Goal: Check status: Check status

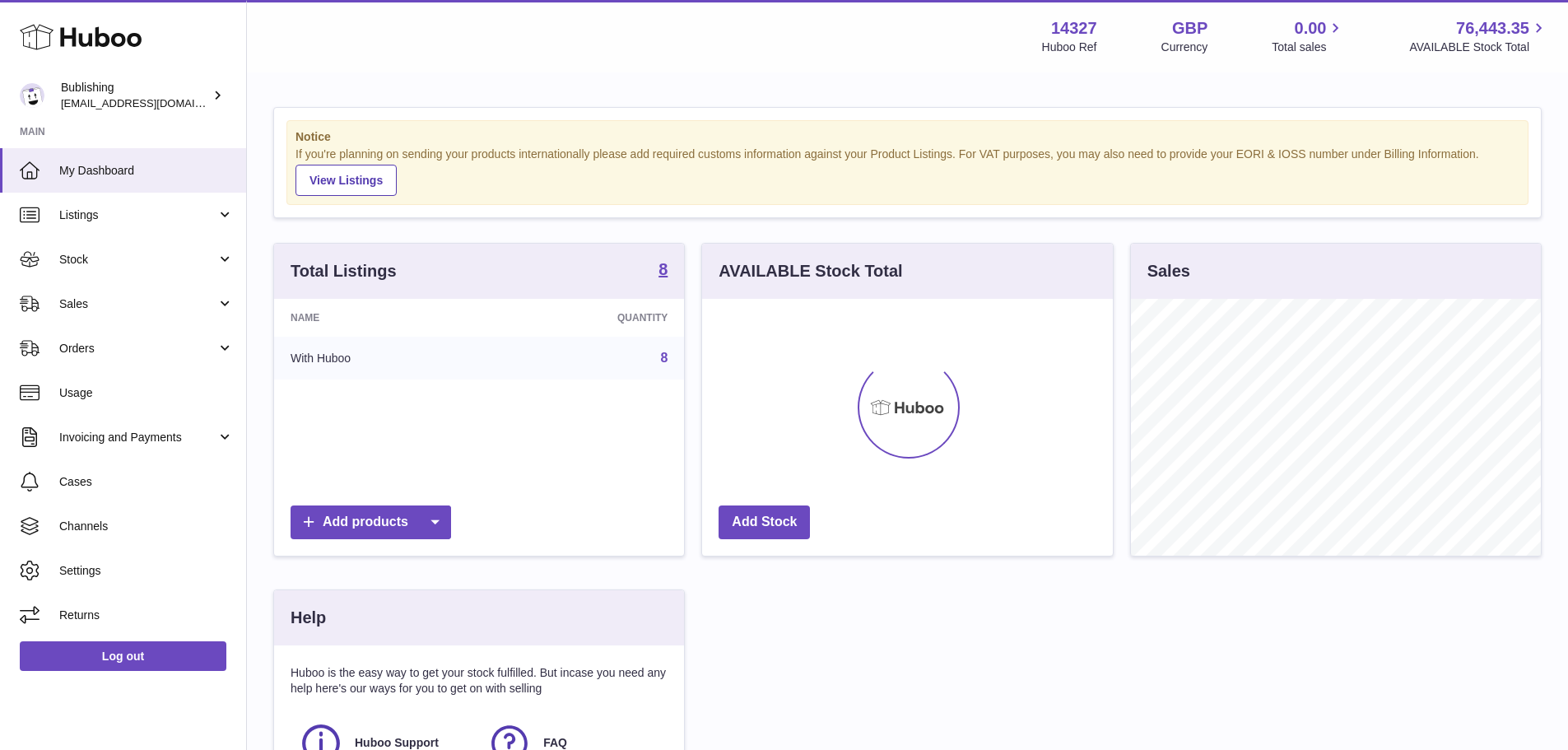
scroll to position [257, 411]
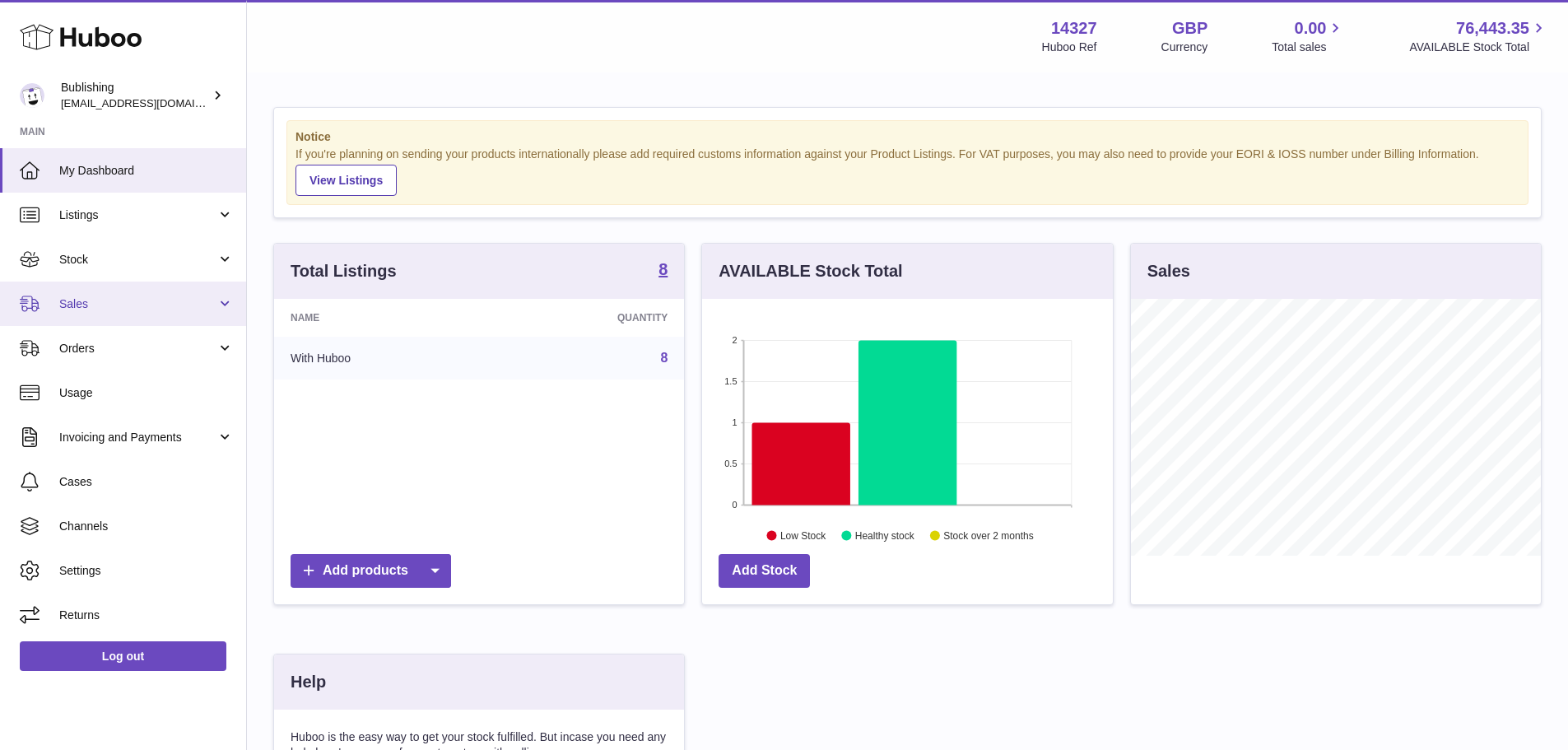
click at [142, 313] on link "Sales" at bounding box center [123, 303] width 247 height 45
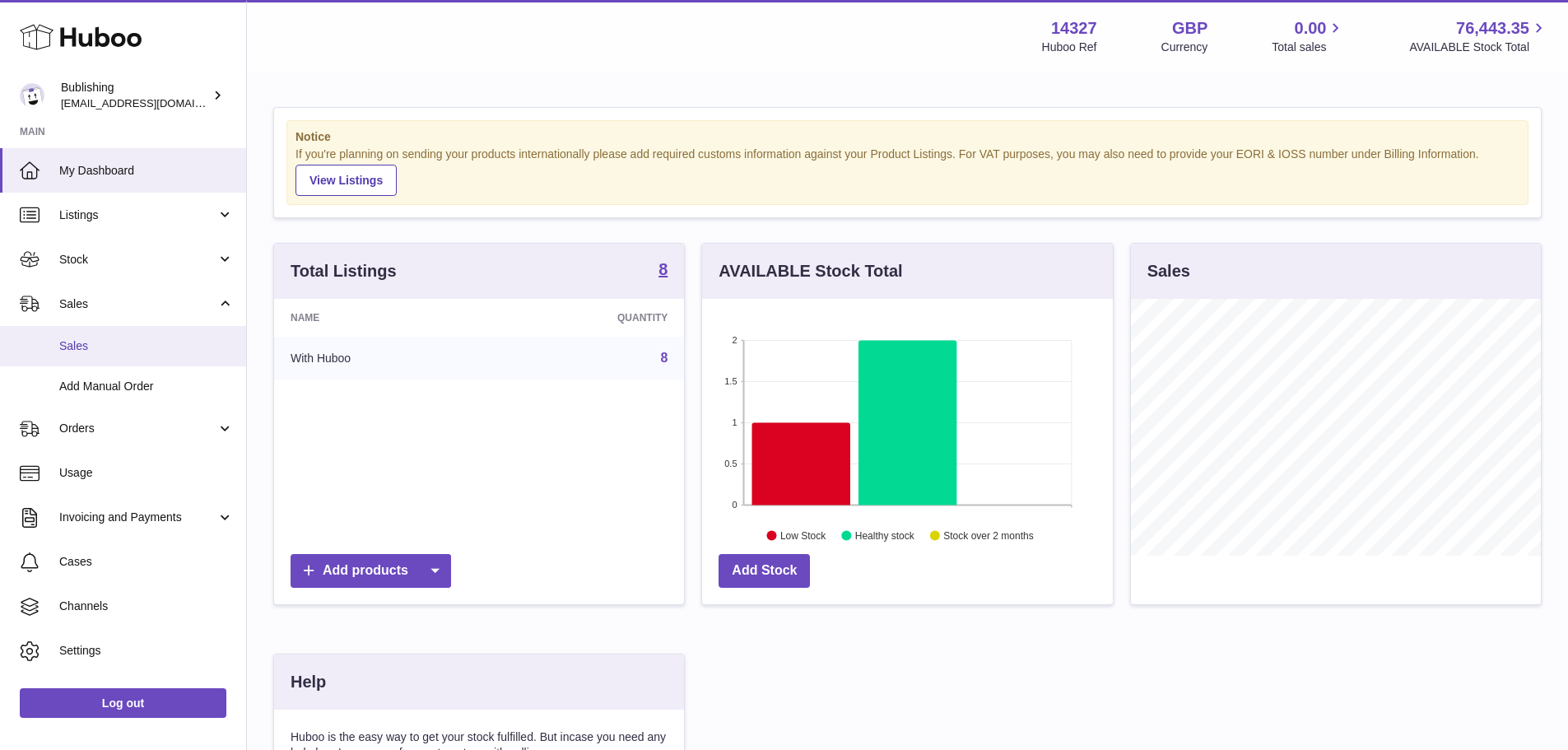
click at [122, 364] on link "Sales" at bounding box center [123, 346] width 247 height 41
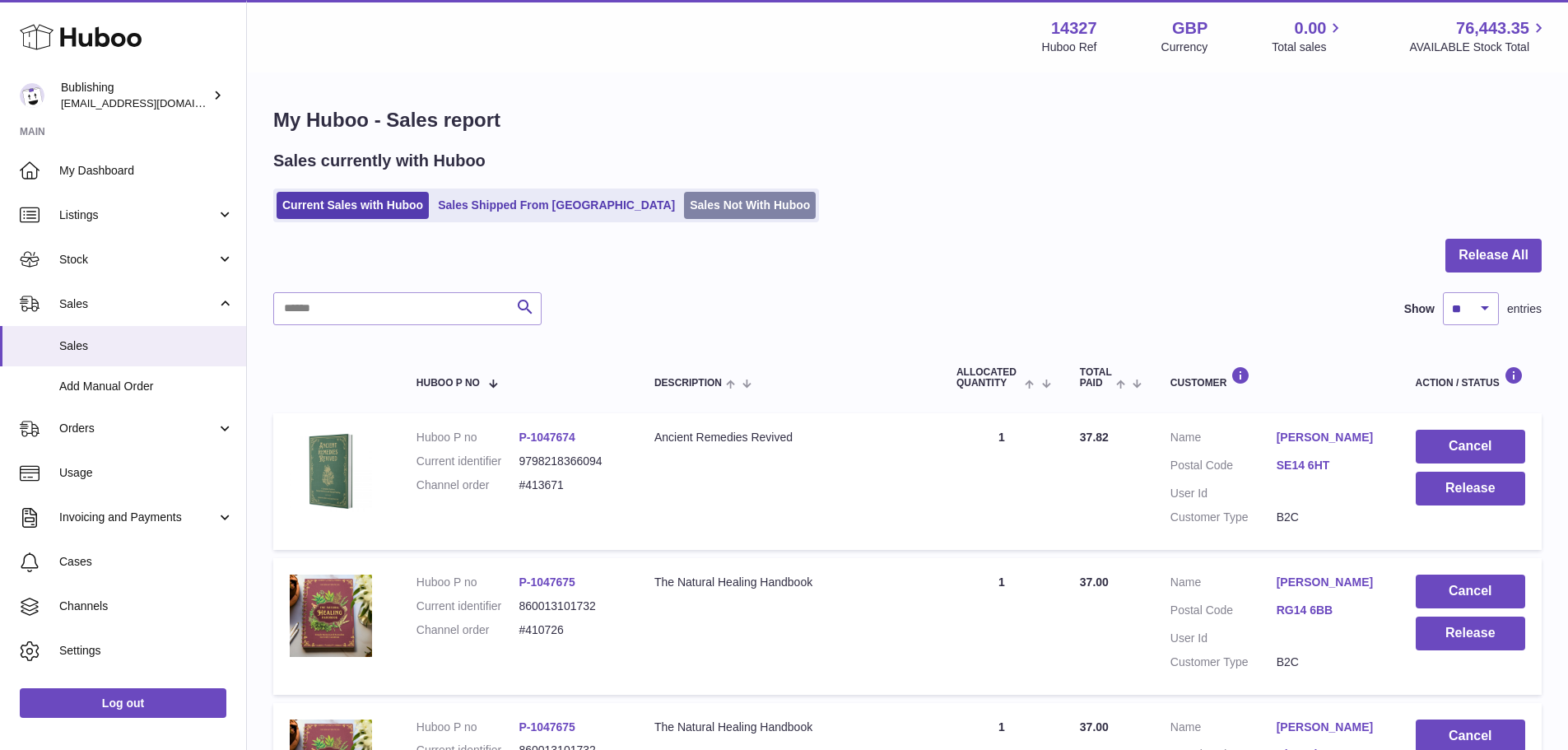
click at [684, 211] on link "Sales Not With Huboo" at bounding box center [750, 205] width 132 height 27
click at [684, 206] on link "Sales Not With Huboo" at bounding box center [750, 205] width 132 height 27
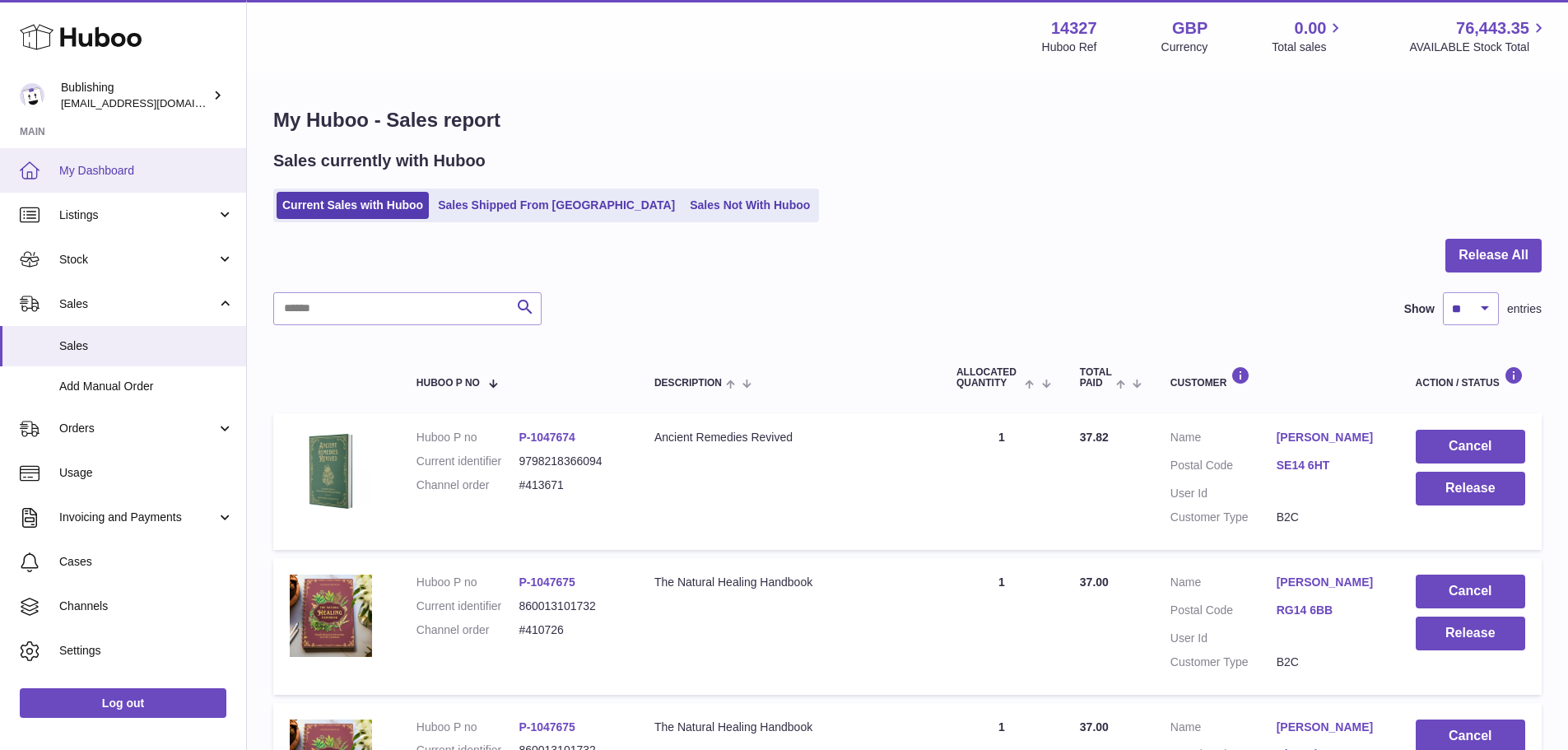
click at [150, 175] on span "My Dashboard" at bounding box center [147, 171] width 174 height 16
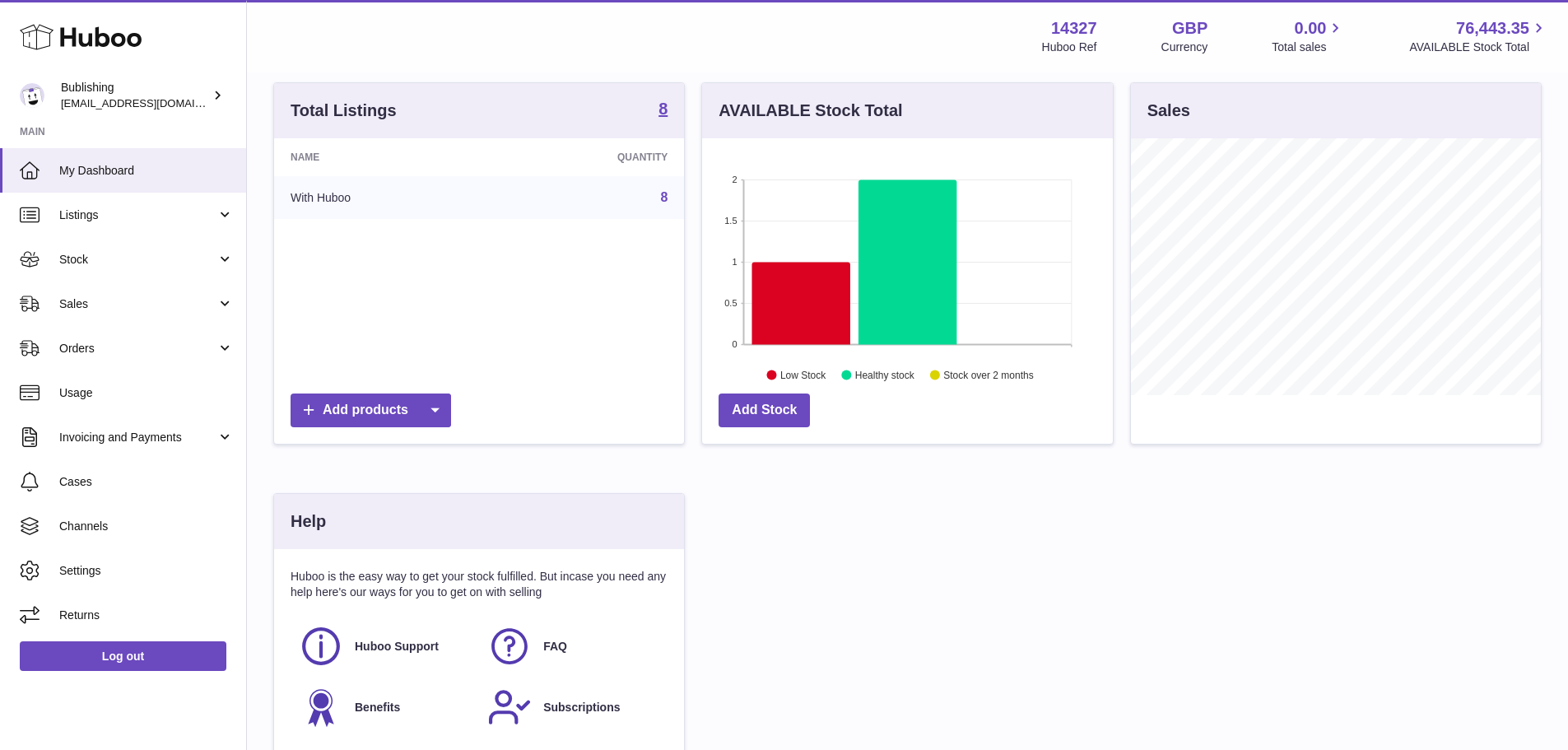
scroll to position [164, 0]
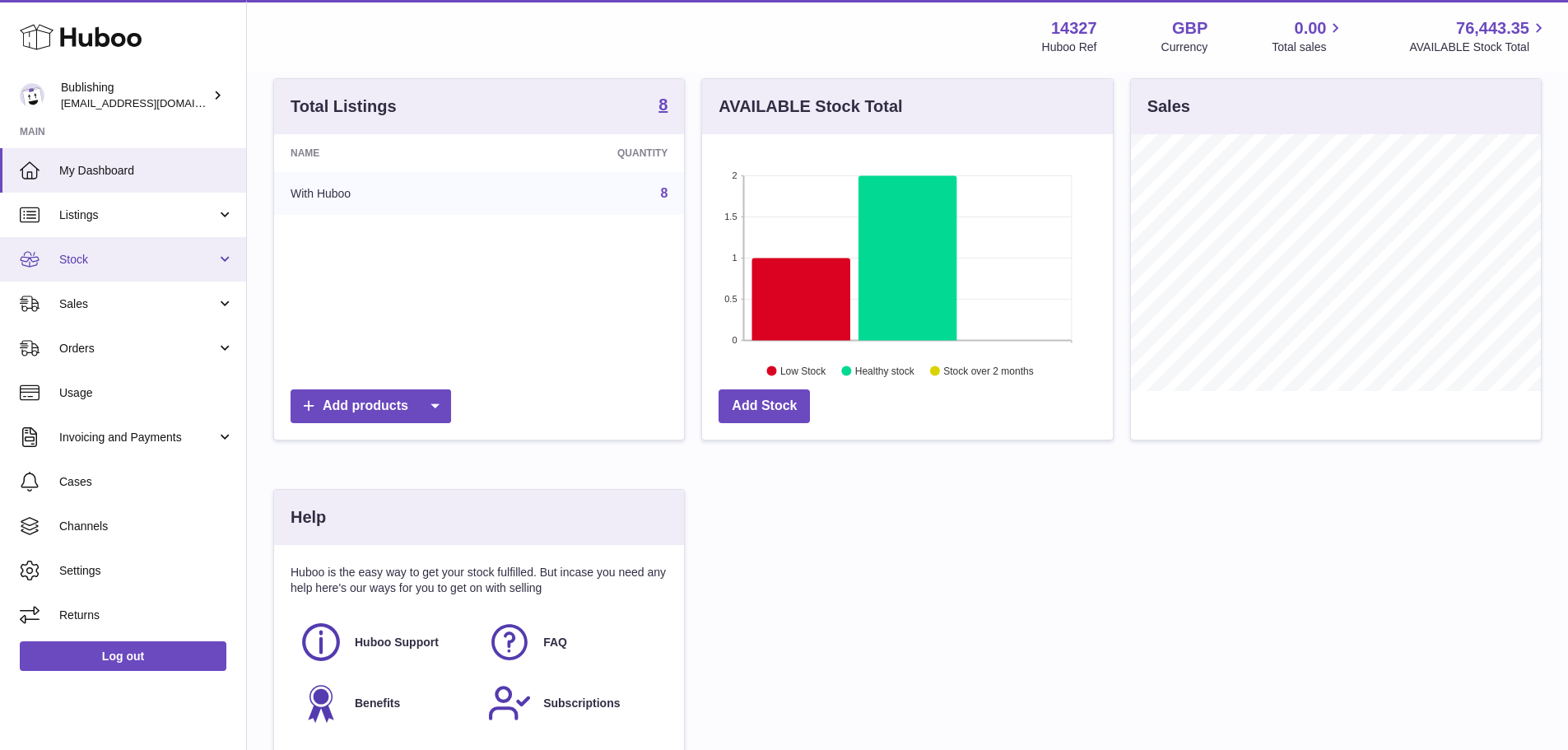
click at [100, 266] on span "Stock" at bounding box center [138, 260] width 157 height 16
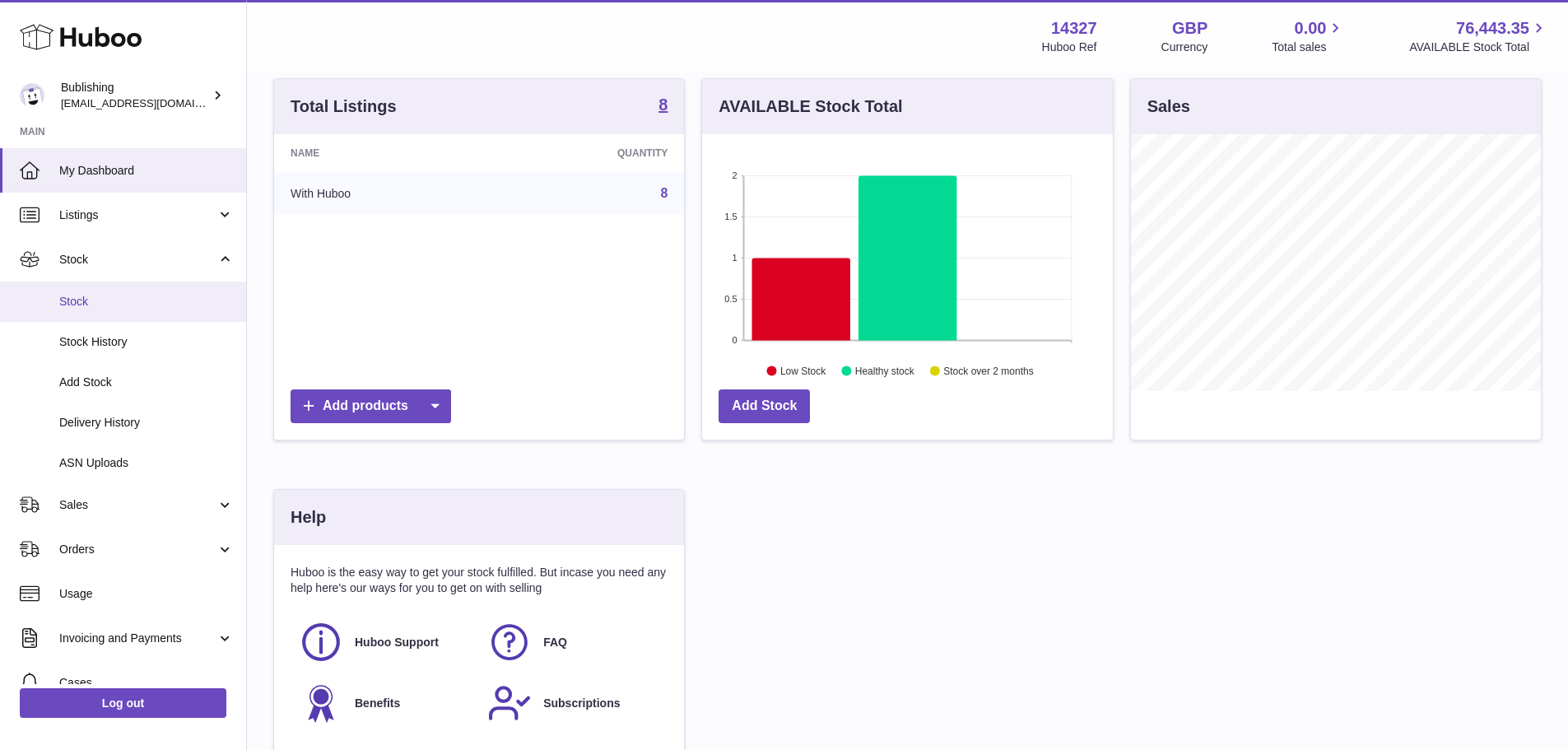
click at [120, 306] on span "Stock" at bounding box center [147, 302] width 174 height 16
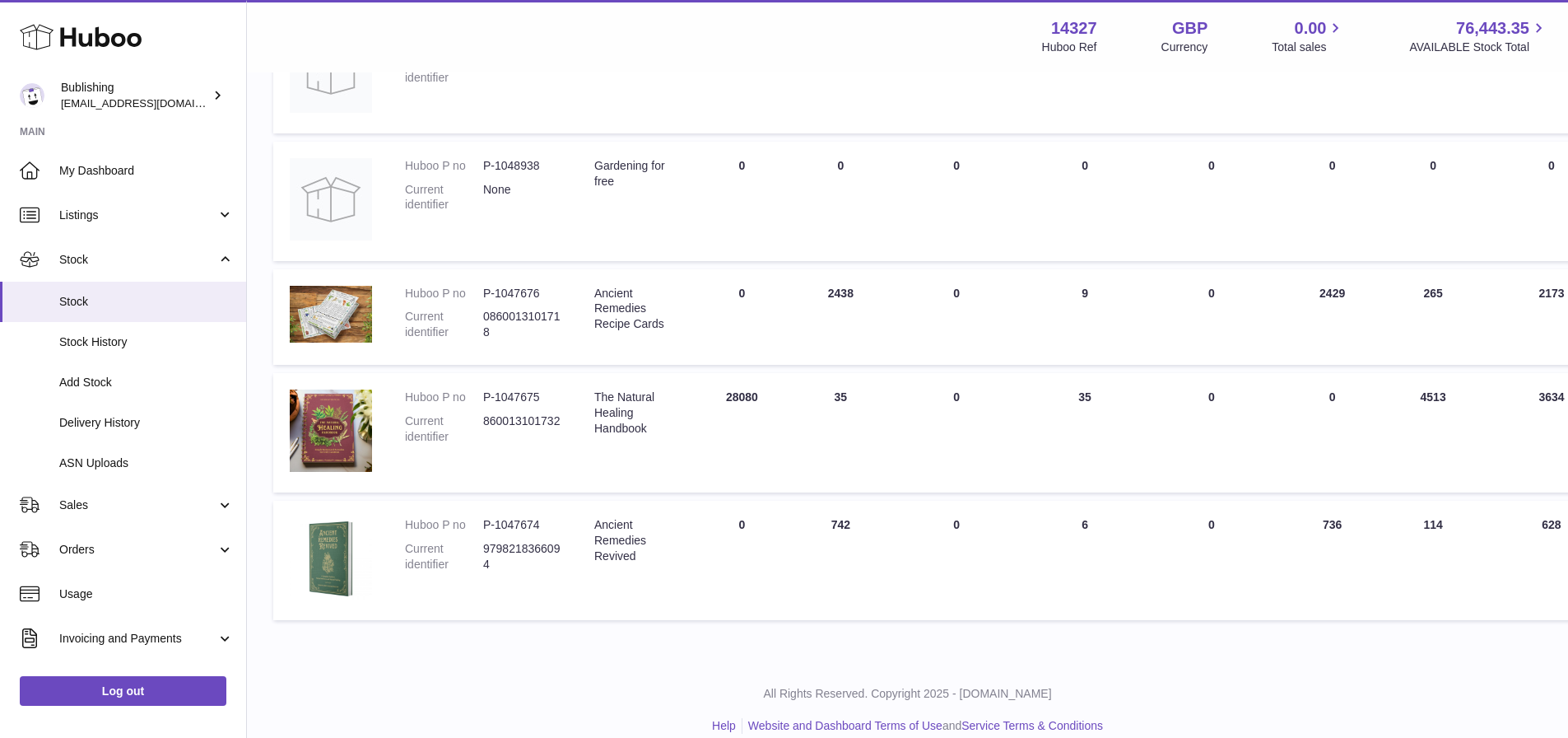
scroll to position [717, 0]
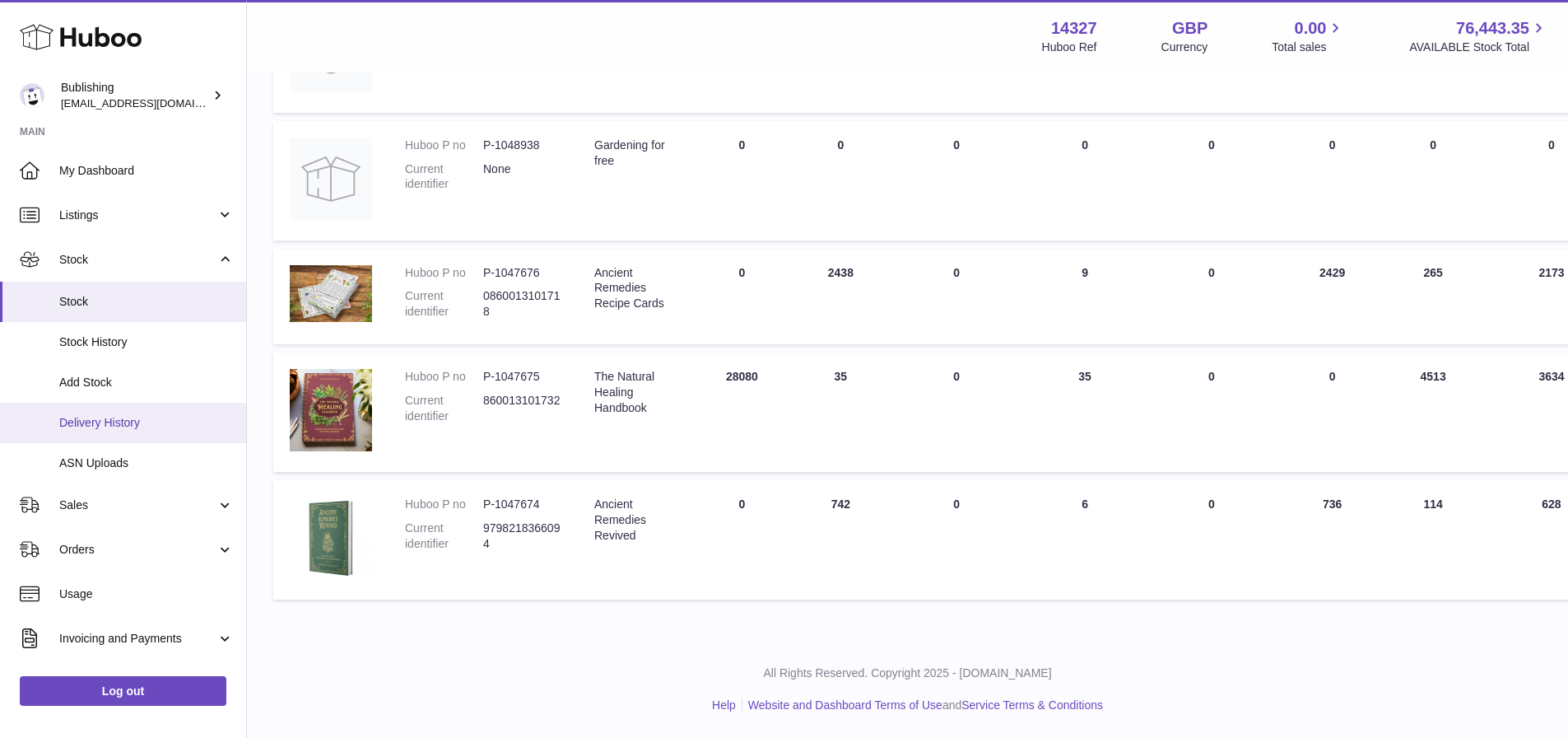
click at [114, 422] on span "Delivery History" at bounding box center [147, 423] width 174 height 16
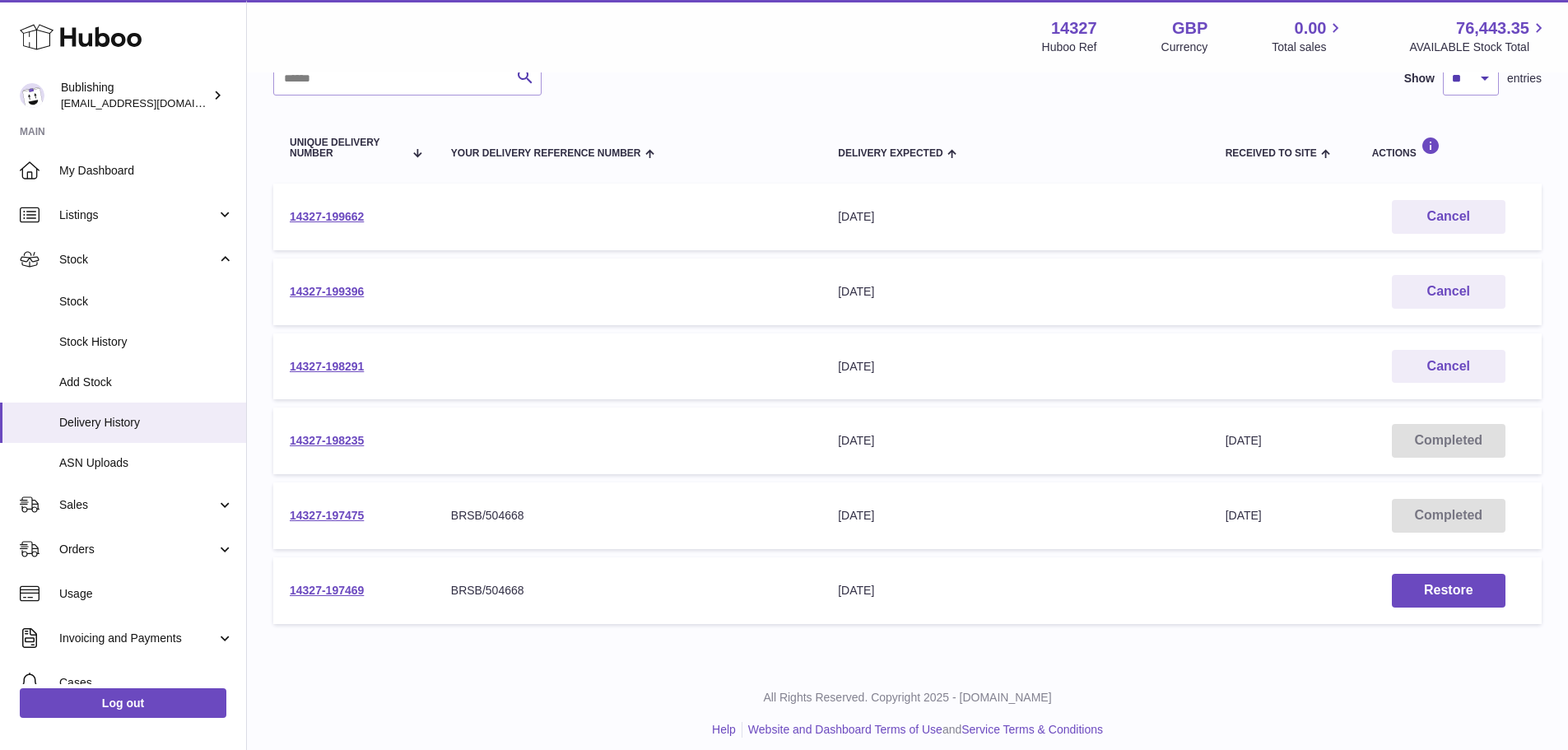
scroll to position [155, 0]
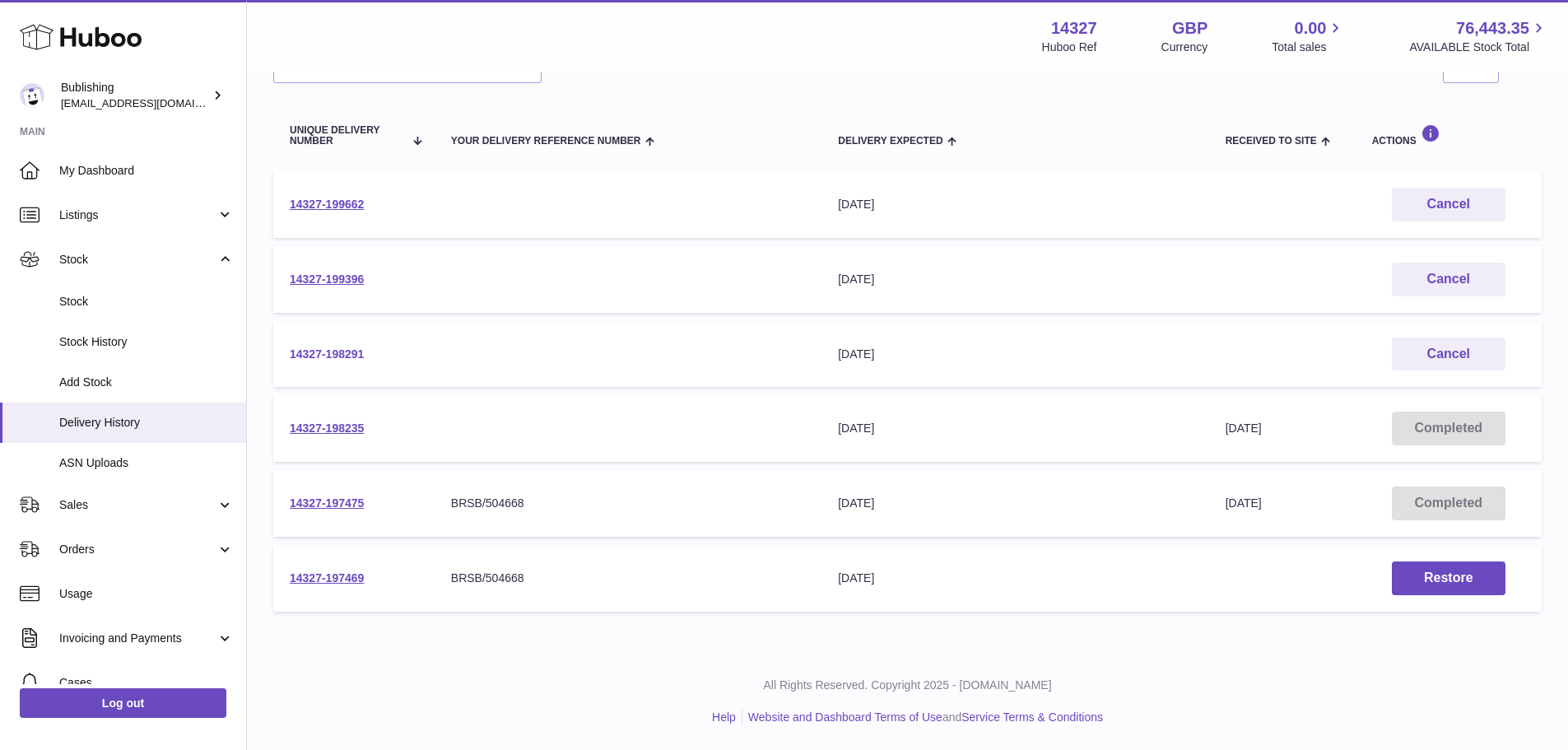
click at [327, 354] on link "14327-198291" at bounding box center [327, 354] width 74 height 13
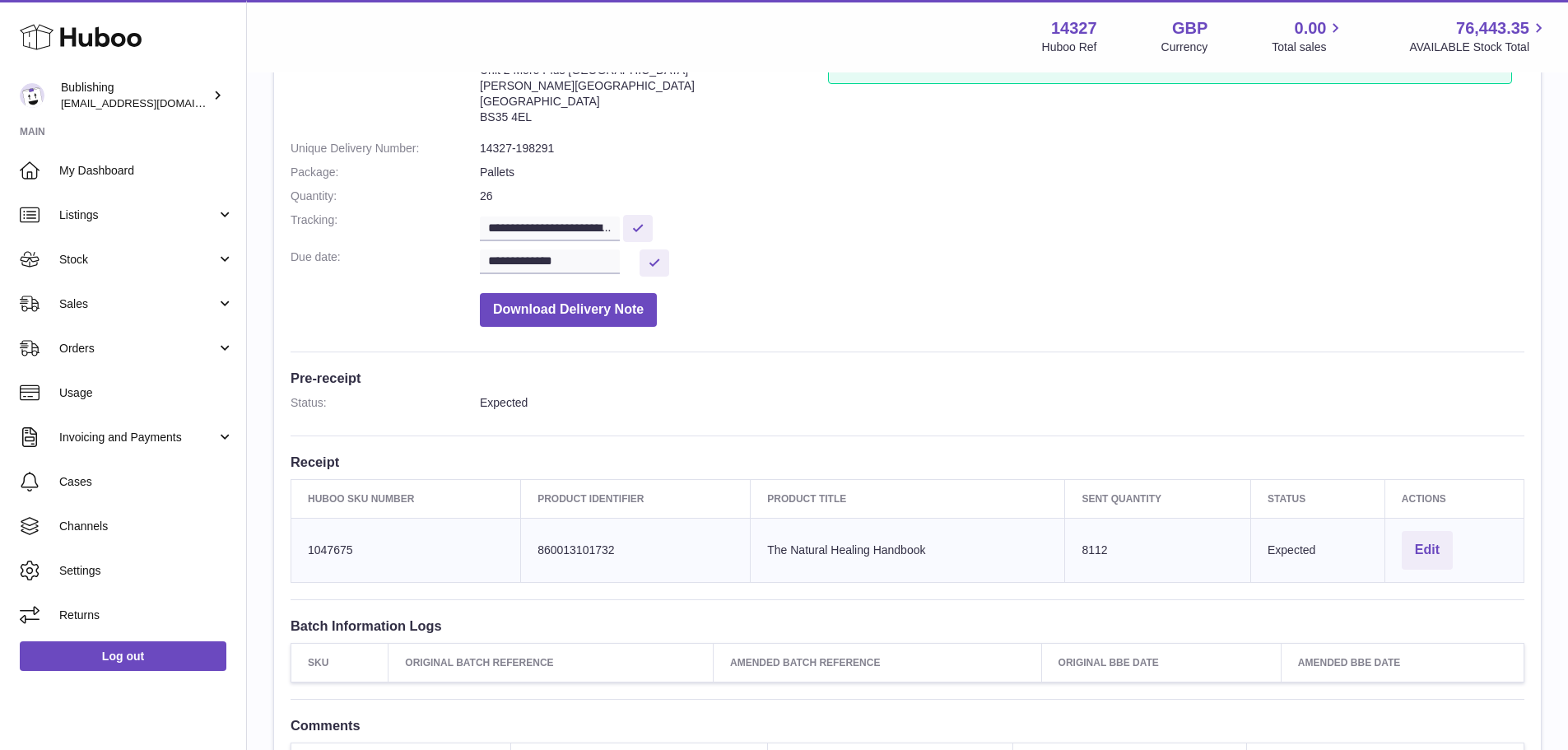
scroll to position [164, 0]
